Goal: Task Accomplishment & Management: Use online tool/utility

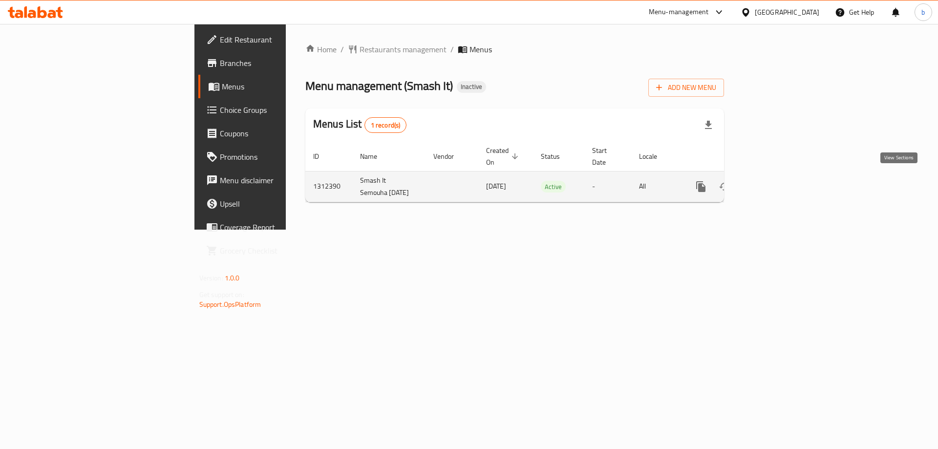
click at [777, 183] on icon "enhanced table" at bounding box center [771, 187] width 12 height 12
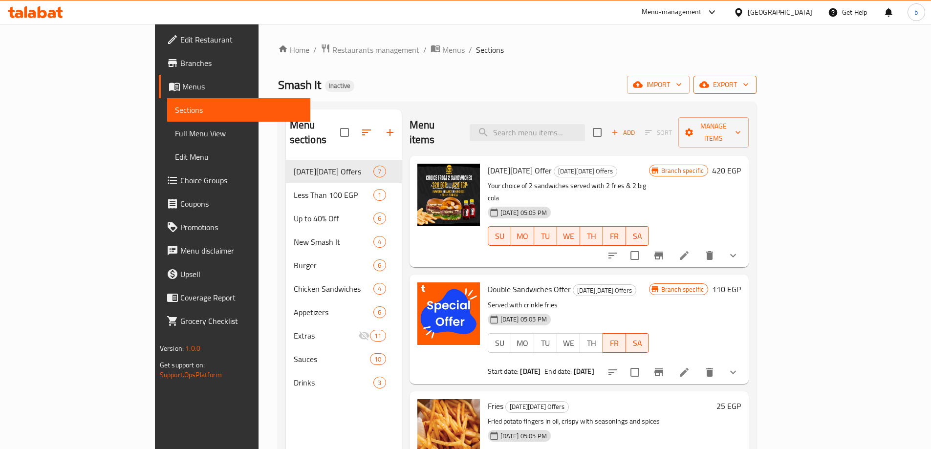
click at [748, 85] on span "export" at bounding box center [724, 85] width 47 height 12
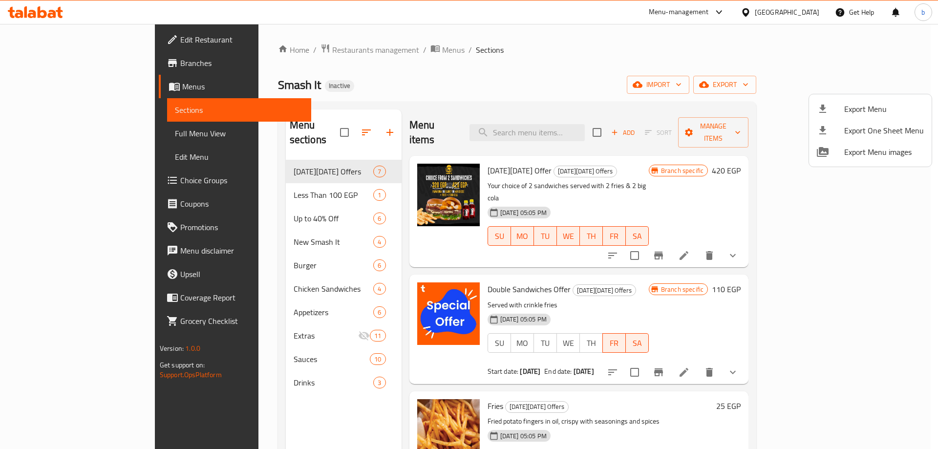
click at [626, 45] on div at bounding box center [469, 224] width 938 height 449
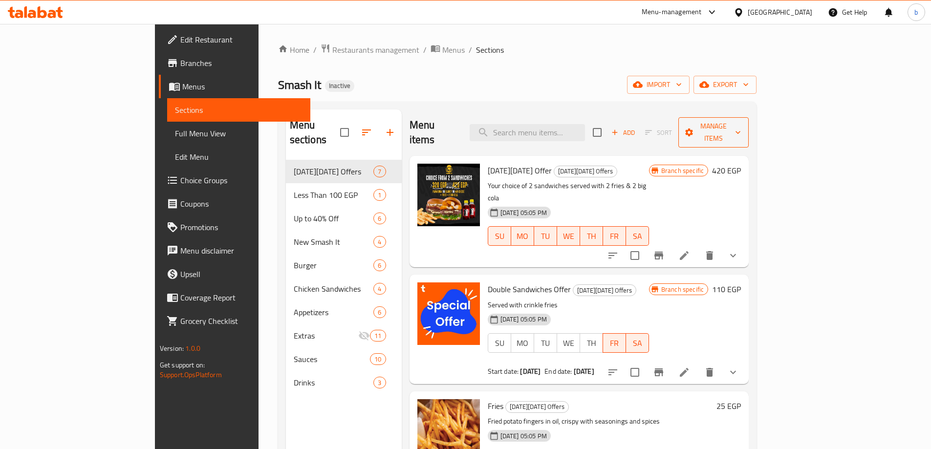
click at [741, 125] on span "Manage items" at bounding box center [713, 132] width 55 height 24
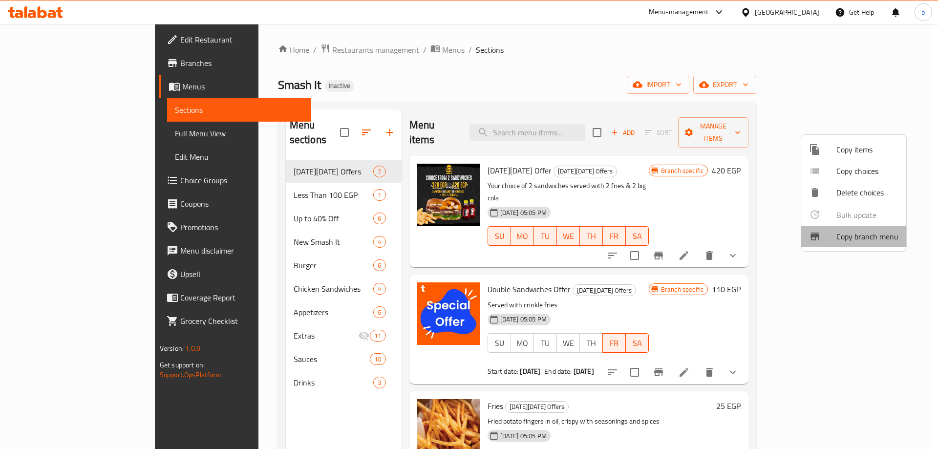
click at [866, 235] on span "Copy branch menu" at bounding box center [867, 237] width 62 height 12
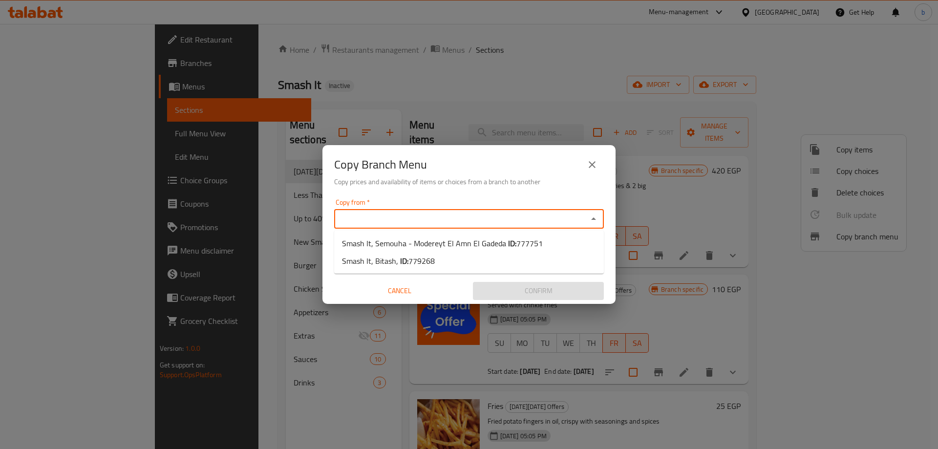
click at [413, 216] on input "Copy from   *" at bounding box center [461, 219] width 248 height 14
click at [495, 246] on span "Smash It, Semouha - Modereyt El Amn El Gadeda ID: 777751" at bounding box center [442, 243] width 201 height 12
type input "Smash It, Semouha - Modereyt El Amn El Gadeda"
click at [511, 258] on input "Copy to   *" at bounding box center [461, 257] width 248 height 14
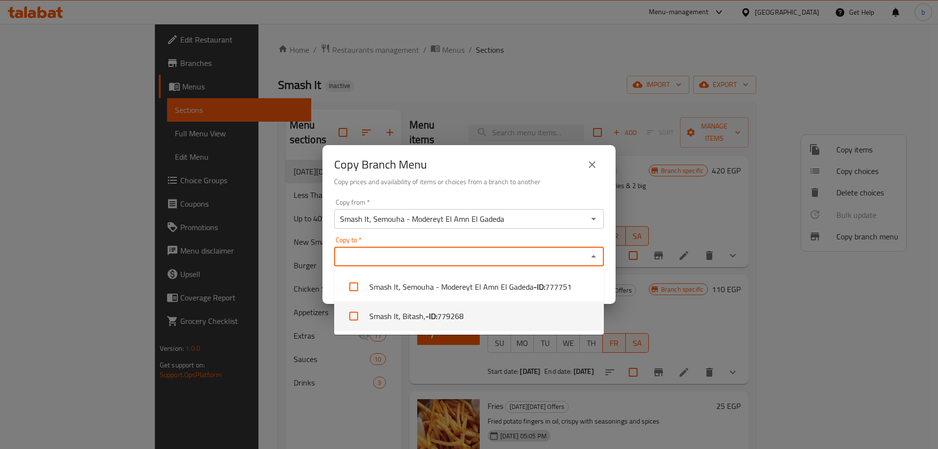
click at [393, 318] on li "Smash It, Bitash, - ID: 779268" at bounding box center [469, 315] width 270 height 29
checkbox input "true"
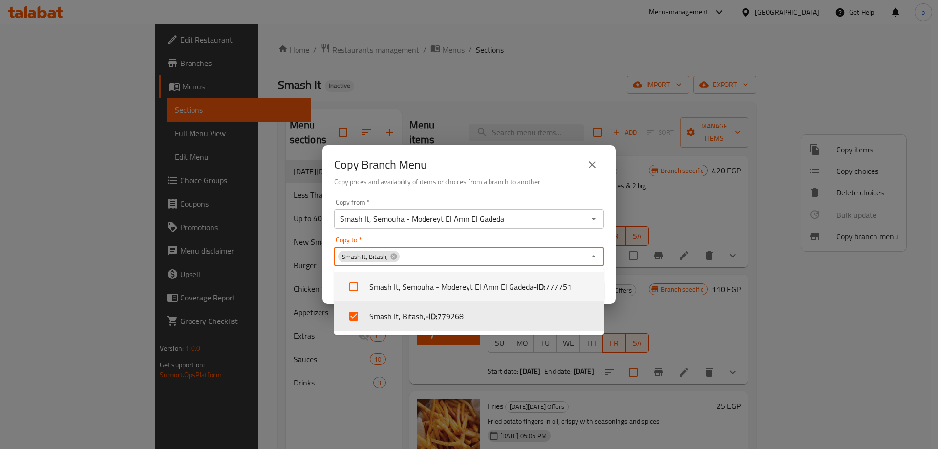
click at [251, 414] on div "Copy Branch Menu Copy prices and availability of items or choices from a branch…" at bounding box center [469, 224] width 938 height 449
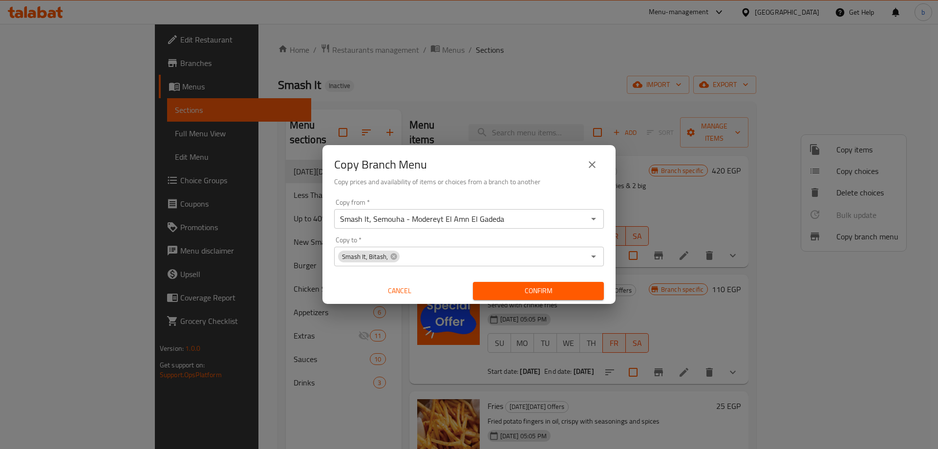
click at [541, 291] on span "Confirm" at bounding box center [538, 291] width 115 height 12
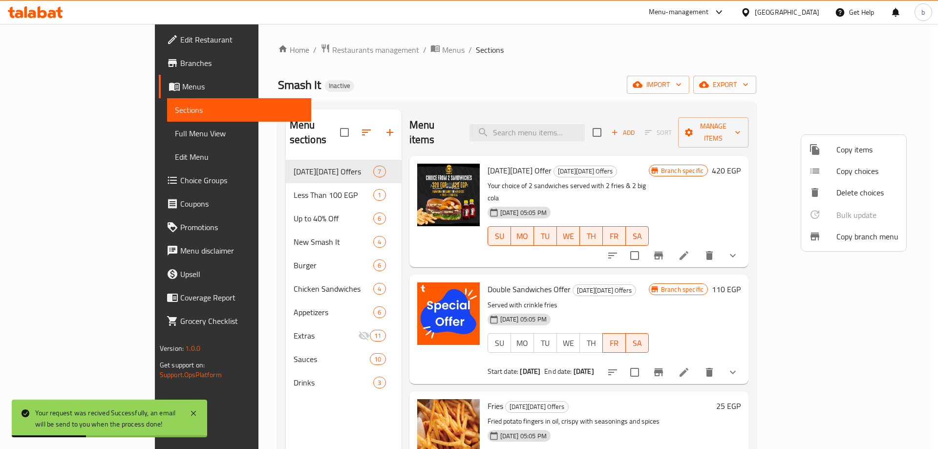
click at [39, 62] on div at bounding box center [469, 224] width 938 height 449
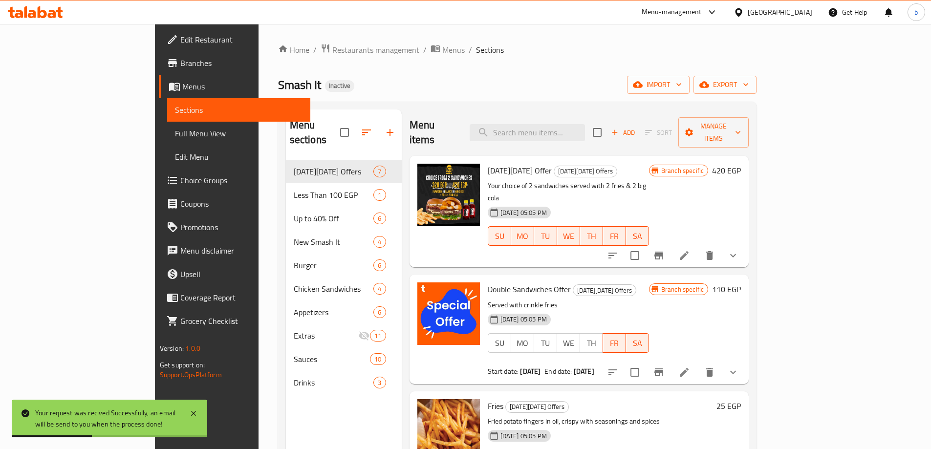
click at [180, 62] on span "Branches" at bounding box center [241, 63] width 122 height 12
